Goal: Book appointment/travel/reservation

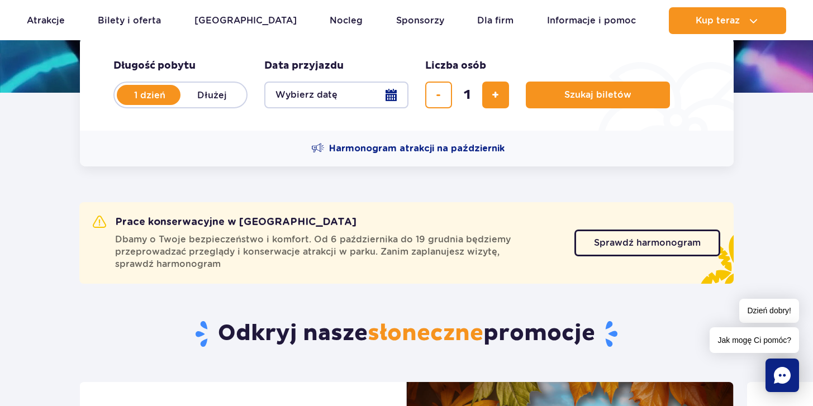
click at [340, 99] on button "Wybierz datę" at bounding box center [336, 95] width 144 height 27
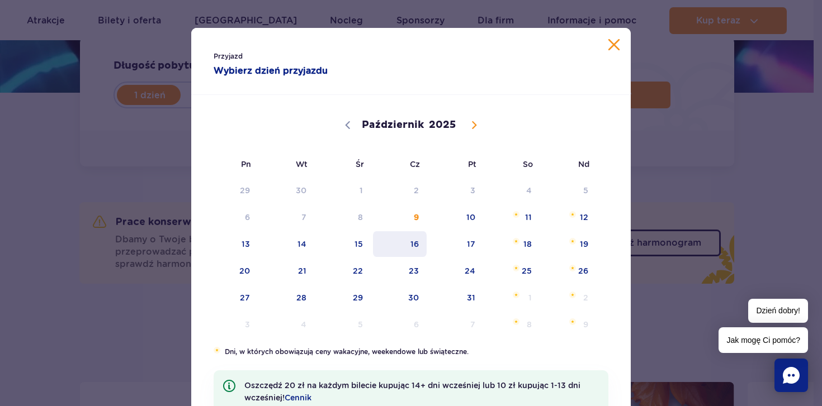
click at [405, 245] on span "16" at bounding box center [400, 244] width 56 height 26
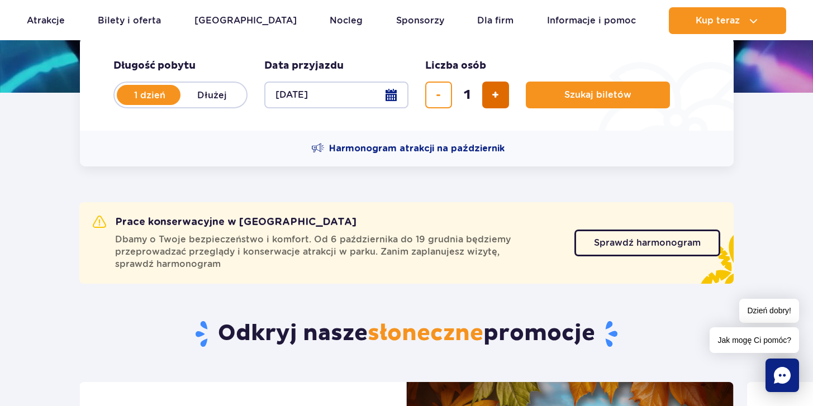
click at [495, 101] on button "dodaj bilet" at bounding box center [495, 95] width 27 height 27
type input "2"
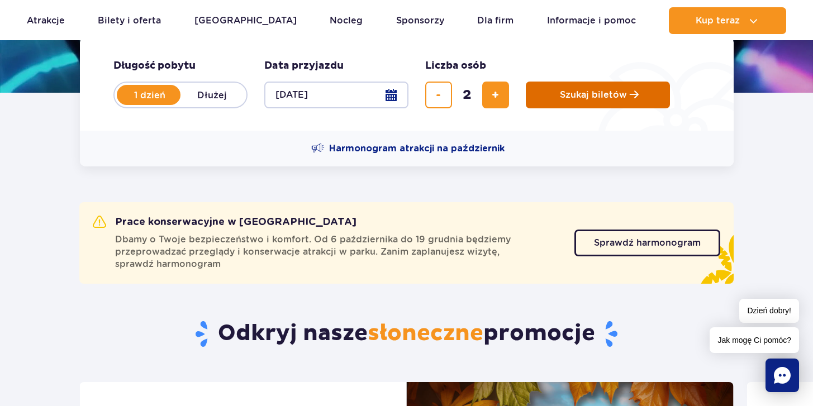
click at [565, 96] on span "Szukaj biletów" at bounding box center [593, 95] width 67 height 10
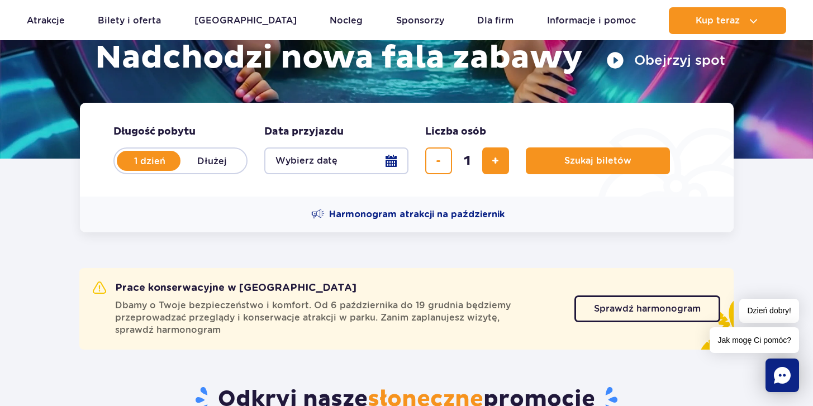
scroll to position [189, 0]
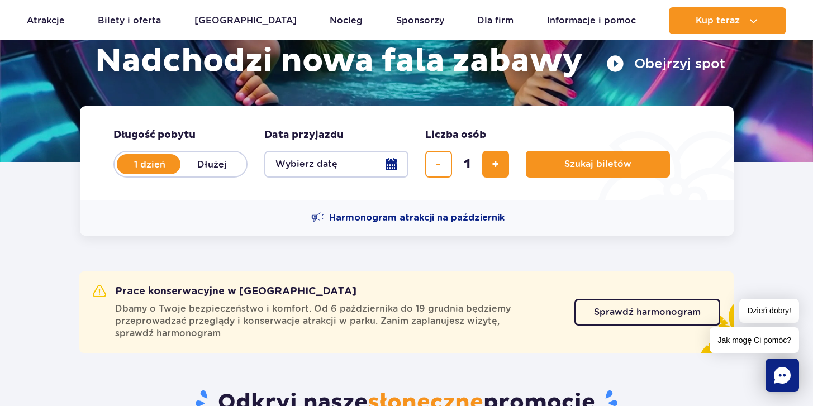
click at [339, 210] on div "Harmonogram atrakcji na październik" at bounding box center [407, 218] width 654 height 36
click at [340, 216] on span "Harmonogram atrakcji na październik" at bounding box center [417, 218] width 176 height 12
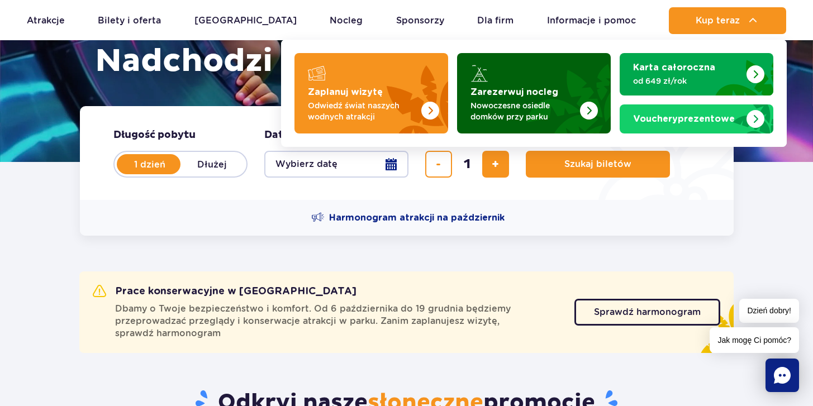
click at [492, 78] on div "Zarezerwuj nocleg" at bounding box center [534, 73] width 127 height 18
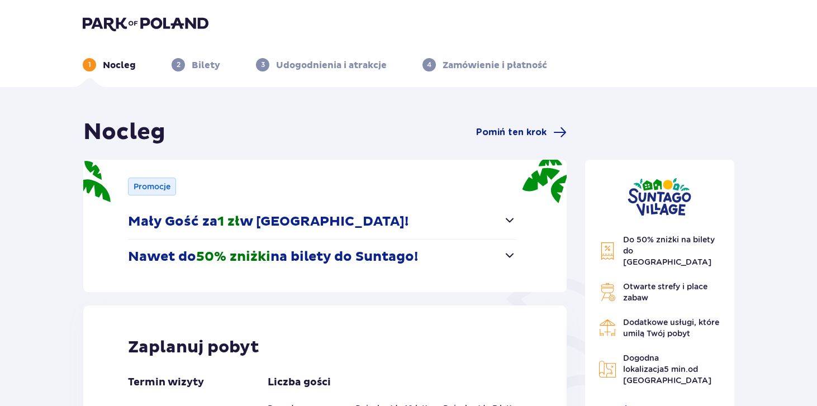
click at [371, 256] on p "Nawet do 50% zniżki na bilety do [GEOGRAPHIC_DATA]!" at bounding box center [273, 257] width 290 height 17
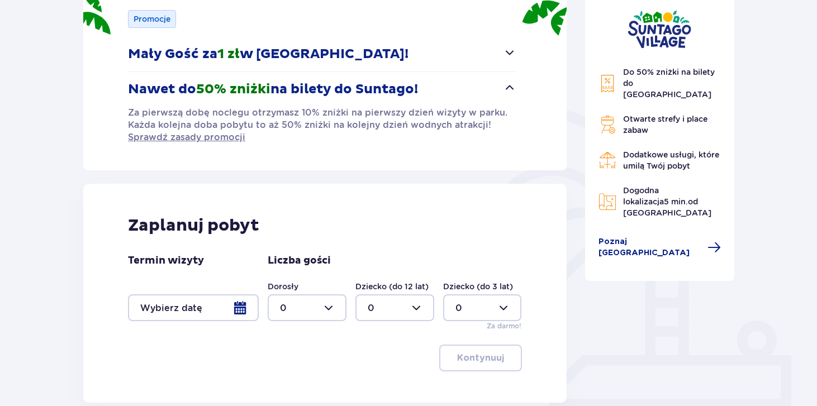
scroll to position [231, 0]
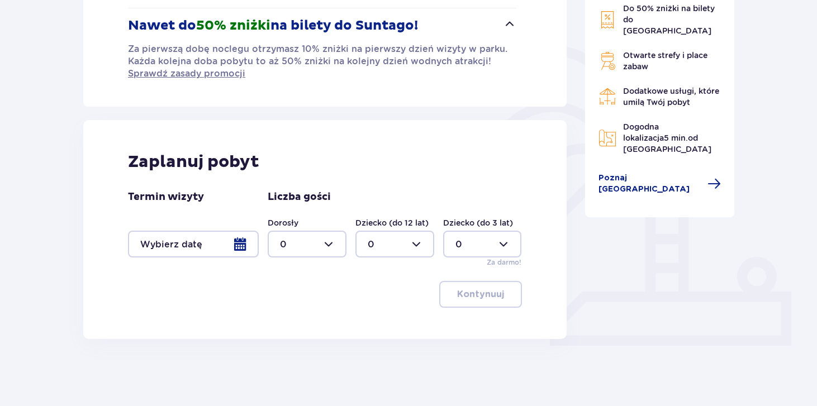
click at [203, 226] on div "Termin wizyty" at bounding box center [193, 224] width 131 height 67
click at [203, 239] on div at bounding box center [193, 244] width 131 height 27
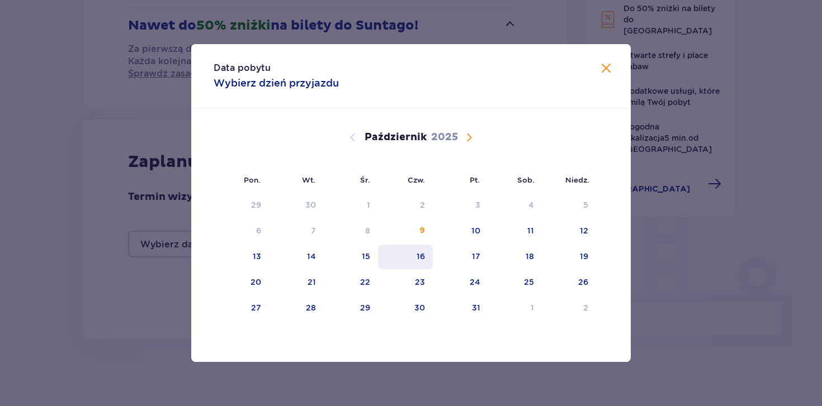
click at [414, 253] on div "16" at bounding box center [405, 257] width 55 height 25
click at [467, 266] on div "17" at bounding box center [460, 257] width 55 height 25
type input "16.10.25 - 17.10.25"
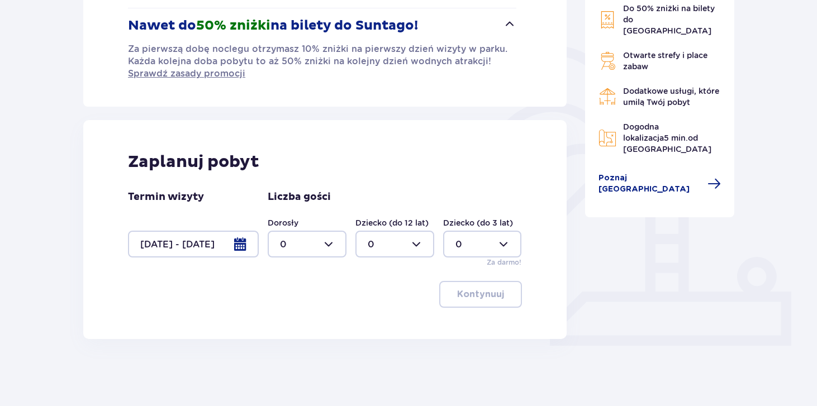
click at [696, 304] on div "Do 50% zniżki na bilety do parku Suntago Otwarte strefy i place zabaw Dodatkowe…" at bounding box center [660, 120] width 168 height 467
click at [316, 245] on div at bounding box center [307, 244] width 79 height 27
click at [291, 325] on div "2" at bounding box center [307, 325] width 54 height 12
type input "2"
click at [463, 299] on p "Kontynuuj" at bounding box center [480, 294] width 47 height 12
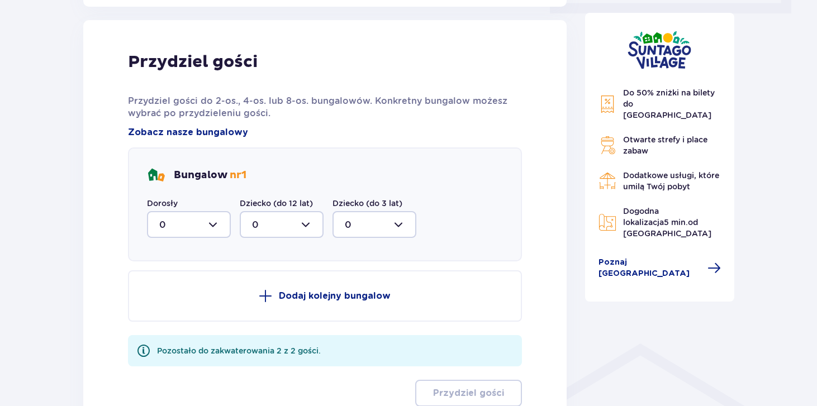
scroll to position [571, 0]
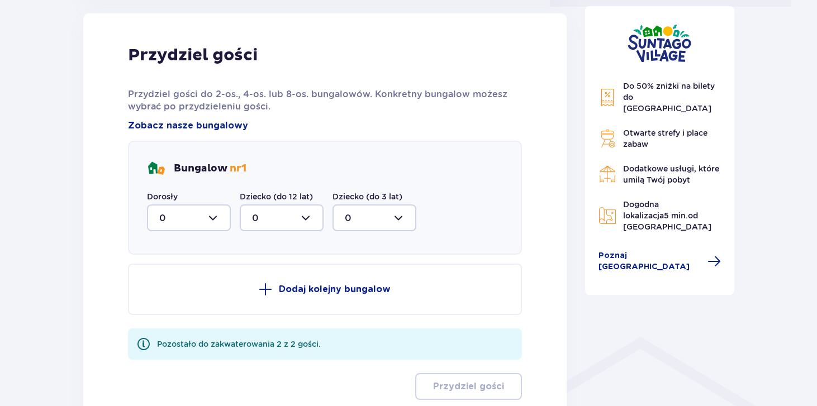
click at [215, 219] on div at bounding box center [189, 218] width 84 height 27
click at [195, 281] on div "1" at bounding box center [188, 275] width 59 height 12
click at [223, 202] on div "Dorosły 1" at bounding box center [189, 211] width 84 height 40
click at [200, 234] on div "Bungalow nr 1 Dorosły 1 Dziecko (do 12 lat) 0 Dziecko (do 3 lat) 0" at bounding box center [325, 198] width 394 height 114
click at [201, 223] on div at bounding box center [189, 218] width 84 height 27
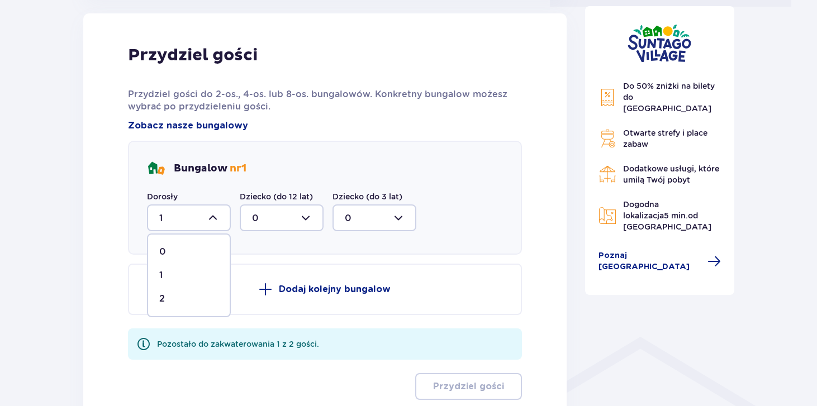
click at [177, 295] on div "2" at bounding box center [188, 299] width 59 height 12
type input "2"
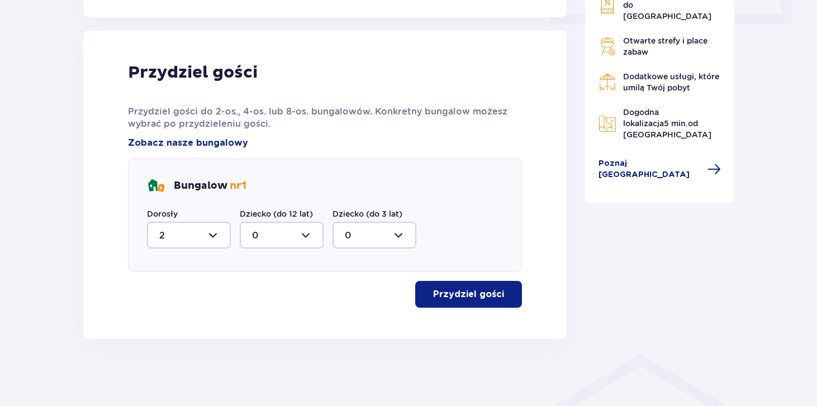
click at [500, 293] on span "button" at bounding box center [506, 294] width 13 height 13
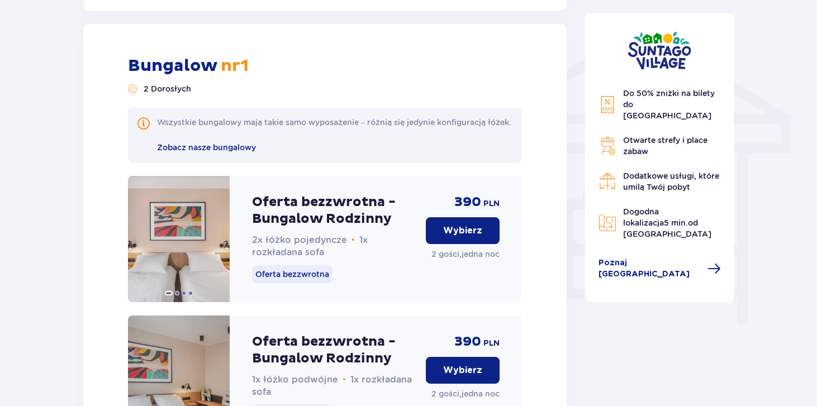
scroll to position [880, 0]
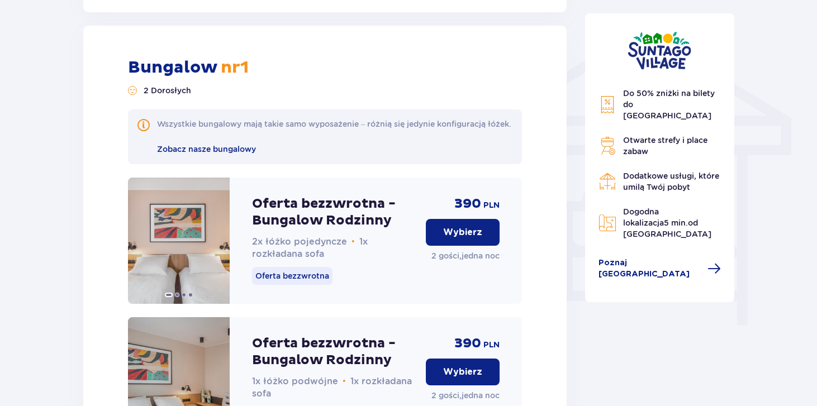
click at [340, 229] on p "Oferta bezzwrotna - Bungalow Rodzinny" at bounding box center [334, 213] width 165 height 34
click at [463, 239] on p "Wybierz" at bounding box center [462, 232] width 39 height 12
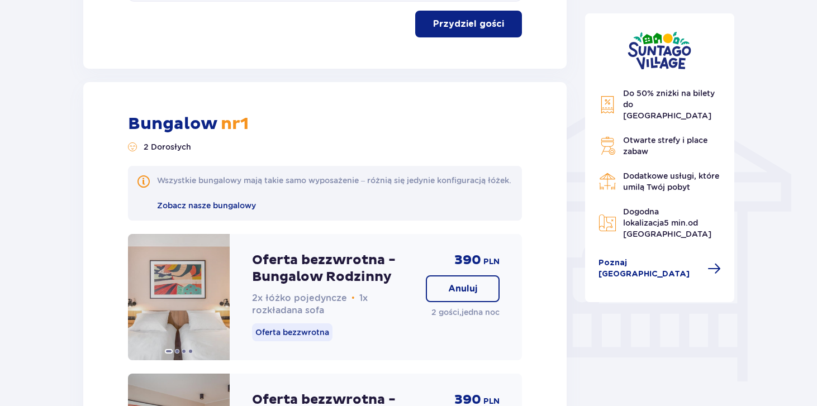
scroll to position [866, 0]
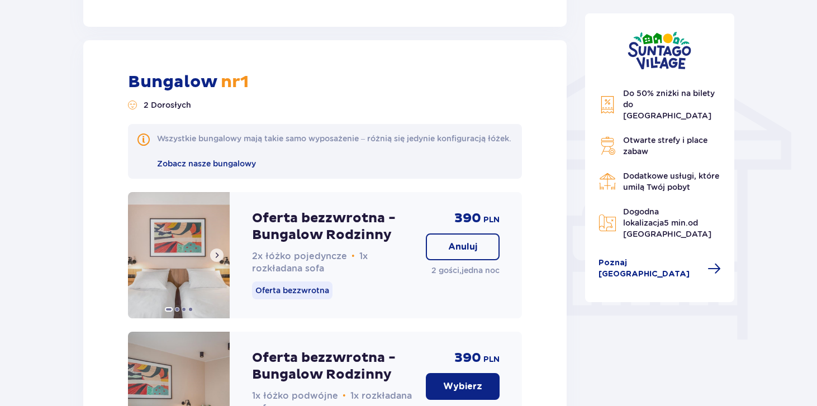
click at [168, 312] on span at bounding box center [169, 309] width 8 height 4
click at [221, 260] on span at bounding box center [216, 255] width 9 height 9
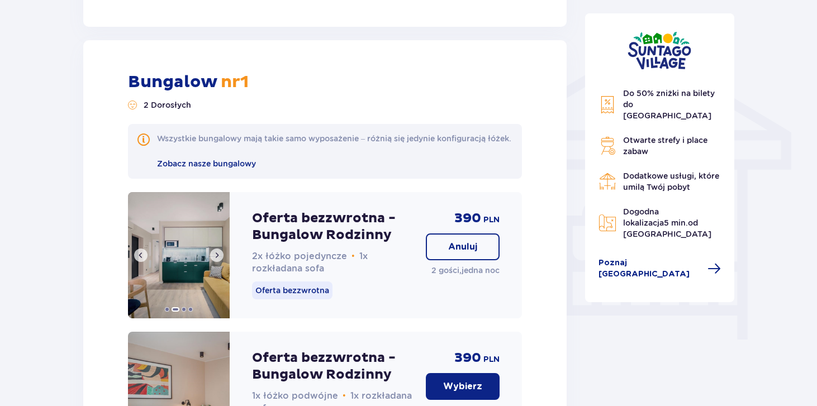
click at [221, 260] on span at bounding box center [216, 255] width 9 height 9
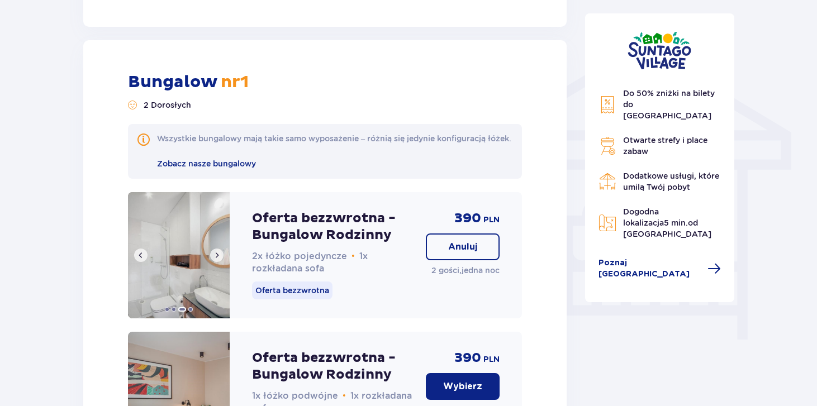
click at [221, 260] on span at bounding box center [216, 255] width 9 height 9
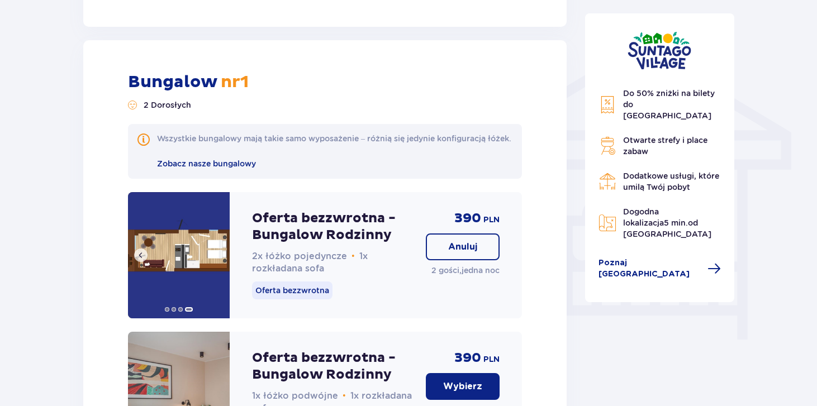
click at [221, 264] on img at bounding box center [179, 255] width 102 height 126
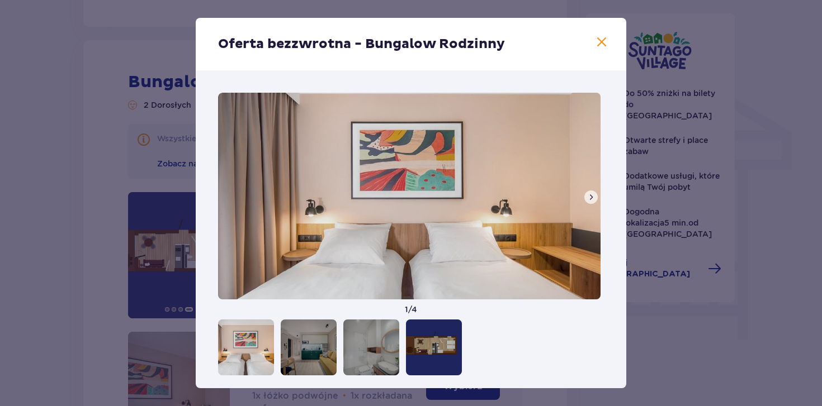
click at [601, 41] on span at bounding box center [601, 42] width 13 height 13
